Goal: Feedback & Contribution: Submit feedback/report problem

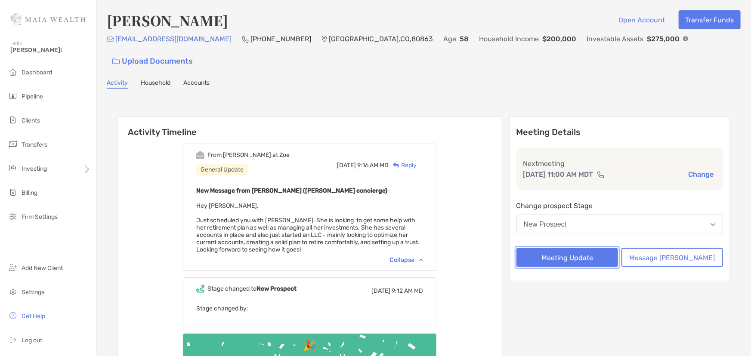
click at [596, 248] on button "Meeting Update" at bounding box center [567, 257] width 102 height 19
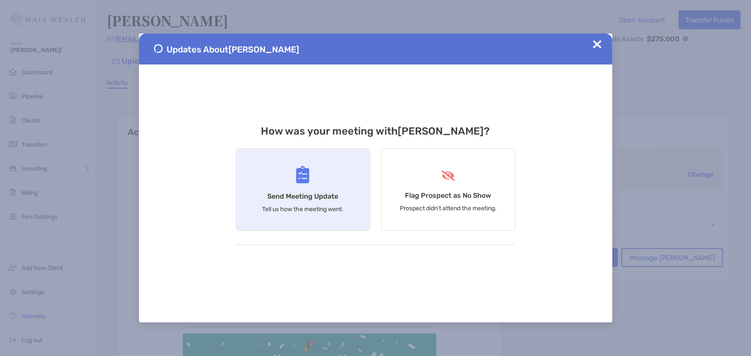
click at [282, 214] on div "Send Meeting Update Tell us how the meeting went." at bounding box center [303, 189] width 134 height 83
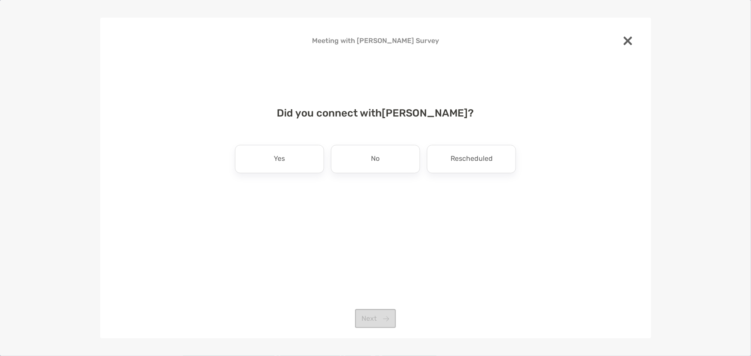
click at [290, 143] on div "Did you connect with [PERSON_NAME] ? Yes No Rescheduled Next" at bounding box center [375, 166] width 523 height 139
click at [292, 154] on div "Yes" at bounding box center [279, 159] width 89 height 28
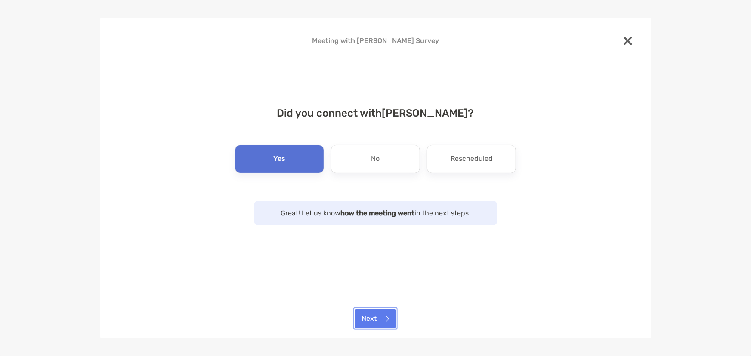
click at [377, 327] on button "Next" at bounding box center [375, 318] width 41 height 19
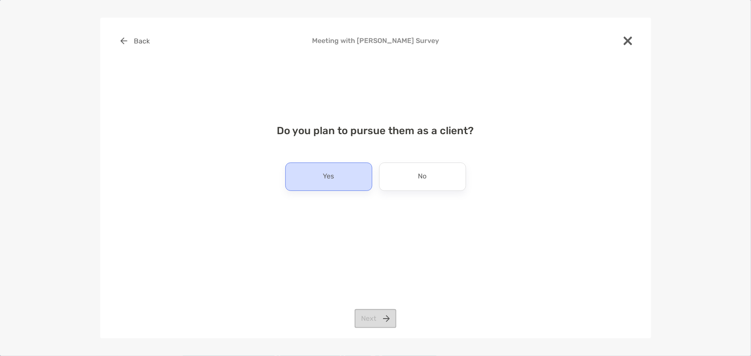
click at [355, 182] on div "Yes" at bounding box center [328, 177] width 87 height 28
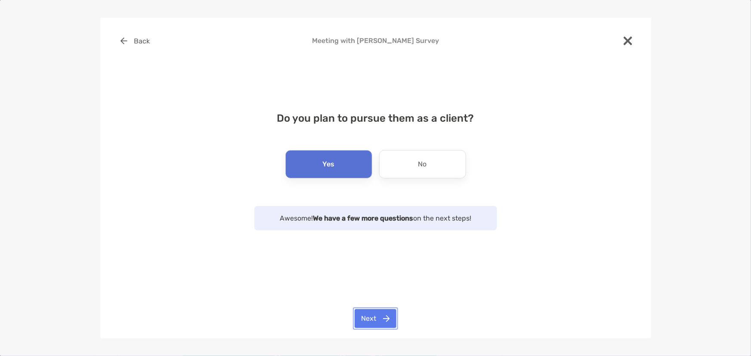
click at [380, 322] on button "Next" at bounding box center [376, 318] width 42 height 19
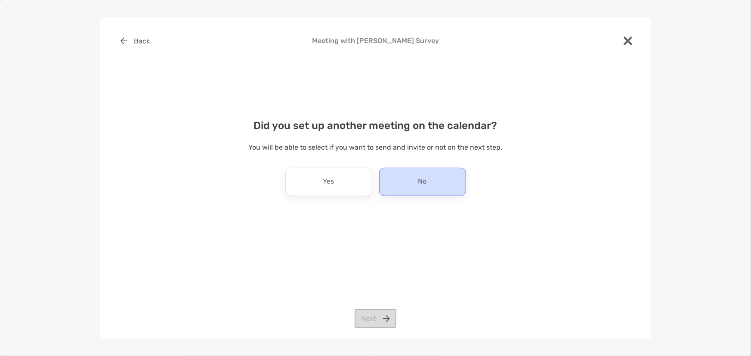
click at [393, 185] on div "No" at bounding box center [422, 182] width 87 height 28
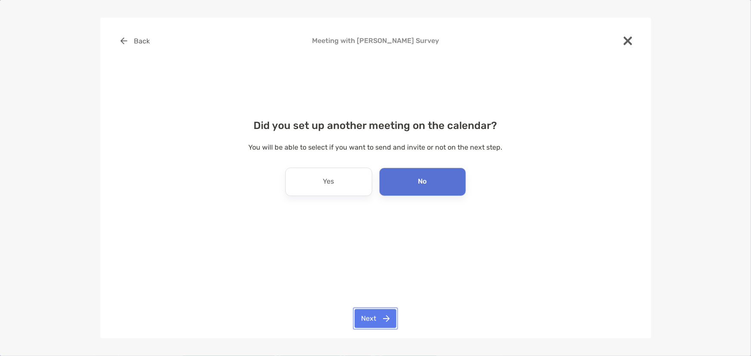
click at [363, 321] on button "Next" at bounding box center [376, 318] width 42 height 19
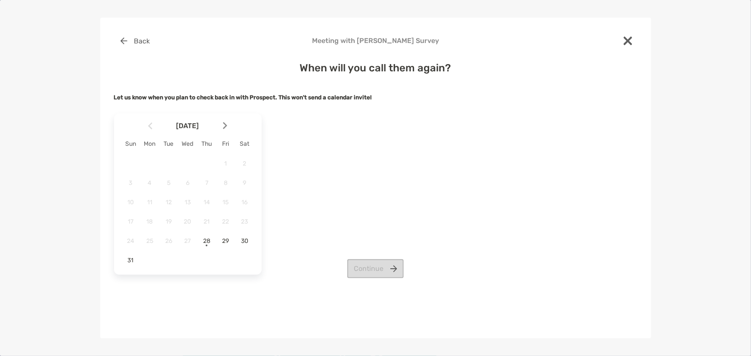
click at [227, 124] on div at bounding box center [228, 126] width 15 height 19
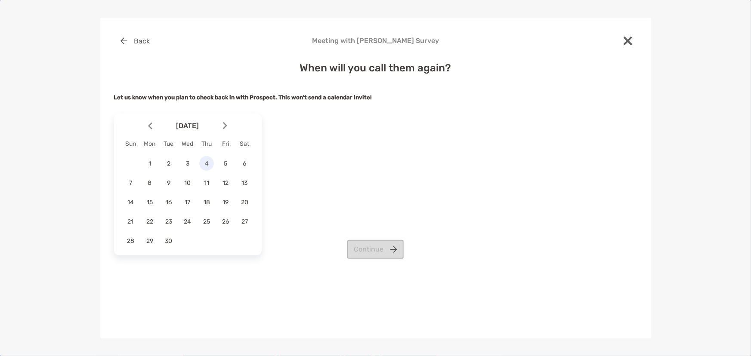
click at [205, 168] on div "4" at bounding box center [206, 163] width 15 height 15
click at [364, 241] on button "Continue" at bounding box center [375, 249] width 56 height 19
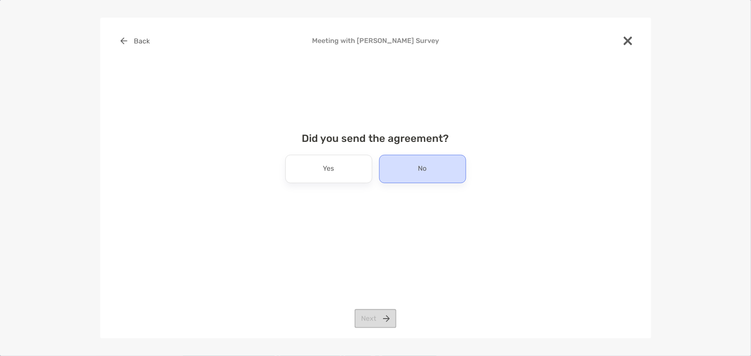
click at [389, 173] on div "No" at bounding box center [422, 169] width 87 height 28
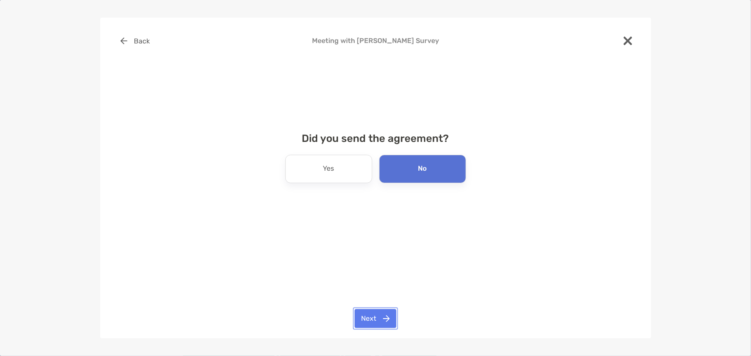
click at [367, 328] on button "Next" at bounding box center [376, 318] width 42 height 19
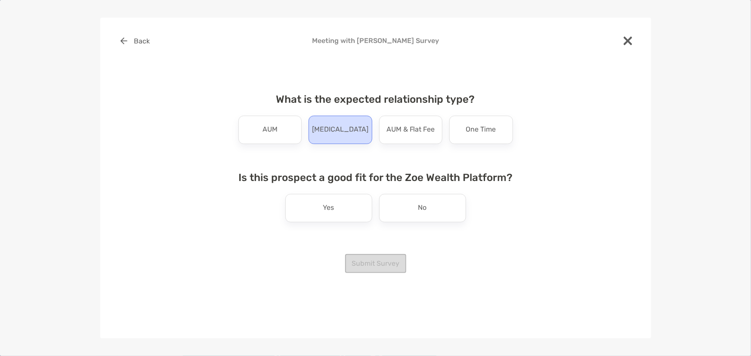
click at [334, 138] on div "[MEDICAL_DATA]" at bounding box center [341, 130] width 64 height 28
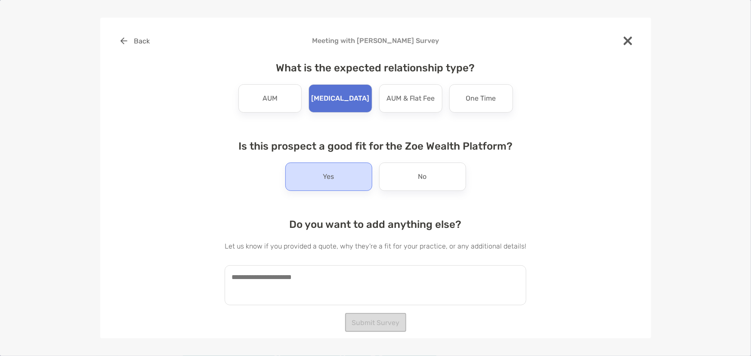
click at [337, 168] on div "Yes" at bounding box center [328, 177] width 87 height 28
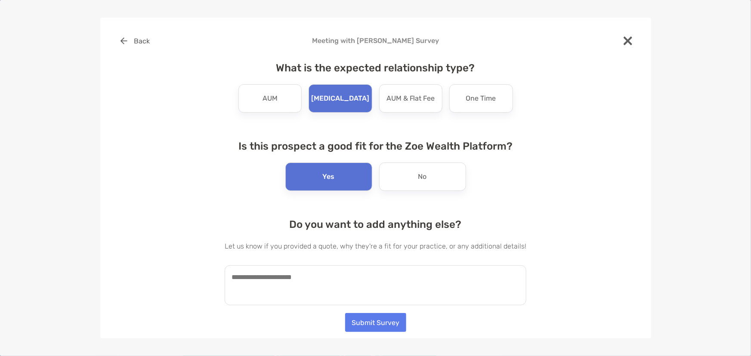
click at [430, 308] on div "What is the expected relationship type? AUM [MEDICAL_DATA] AUM & Flat Fee One T…" at bounding box center [376, 180] width 302 height 257
click at [430, 298] on textarea at bounding box center [376, 286] width 302 height 40
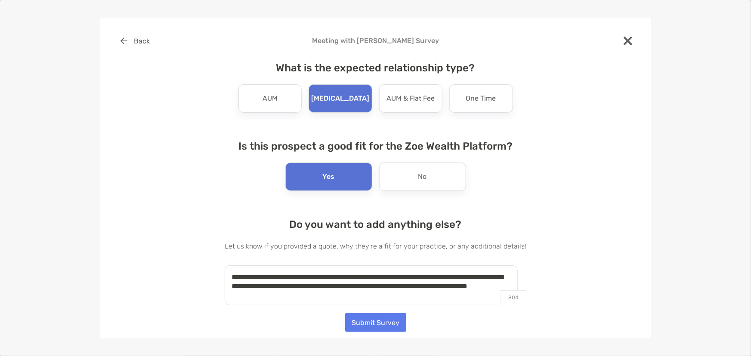
type textarea "**********"
click at [378, 320] on button "Submit Survey" at bounding box center [375, 322] width 61 height 19
